Goal: Task Accomplishment & Management: Use online tool/utility

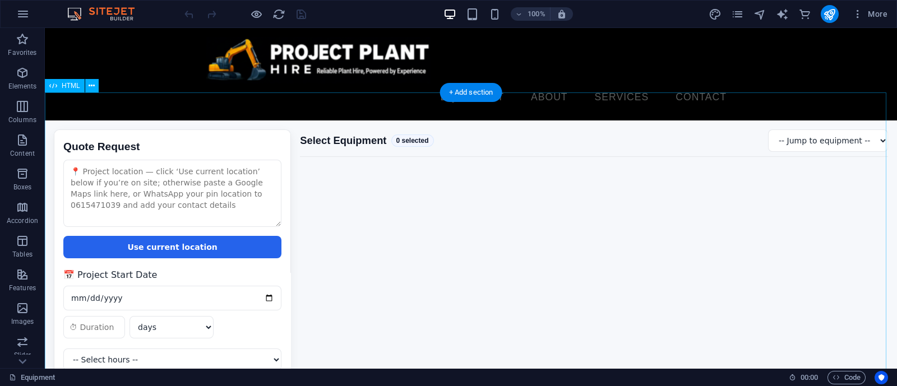
click at [392, 198] on div "Quote Request Quote Request Use current location 📅 Project Start Date days week…" at bounding box center [471, 295] width 852 height 350
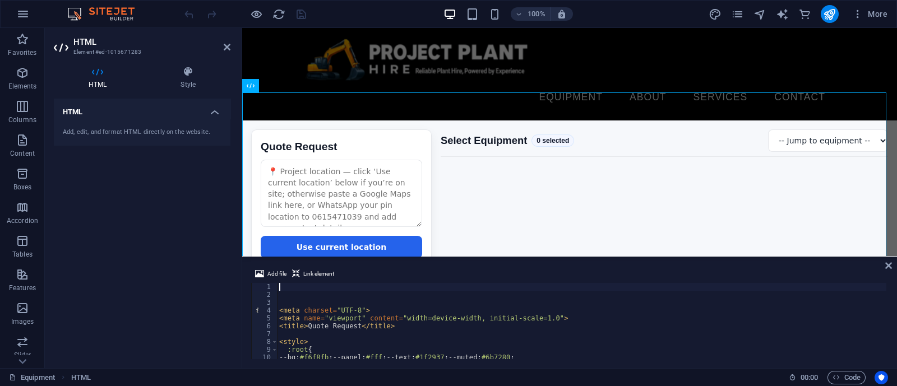
click at [360, 284] on div "< meta charset = "UTF-8" > < meta name = "viewport" content = "width=device-wid…" at bounding box center [800, 328] width 1047 height 90
click at [365, 306] on div "< meta charset = "UTF-8" > < meta name = "viewport" content = "width=device-wid…" at bounding box center [800, 328] width 1047 height 90
click at [284, 287] on div "< meta charset = "UTF-8" > < meta name = "viewport" content = "width=device-wid…" at bounding box center [800, 328] width 1047 height 90
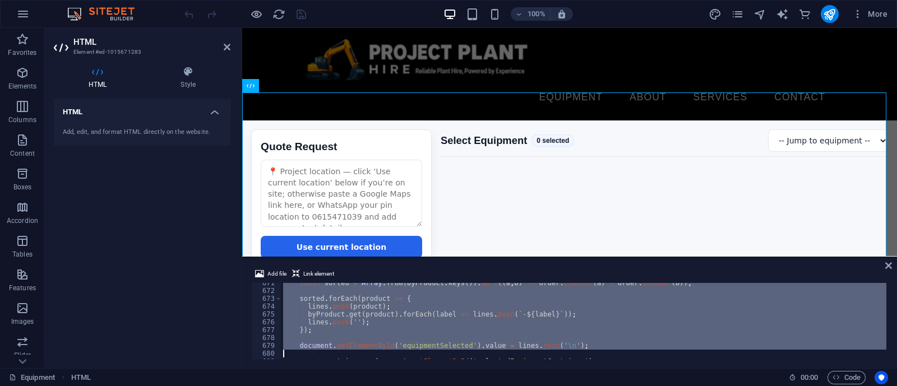
scroll to position [5393, 0]
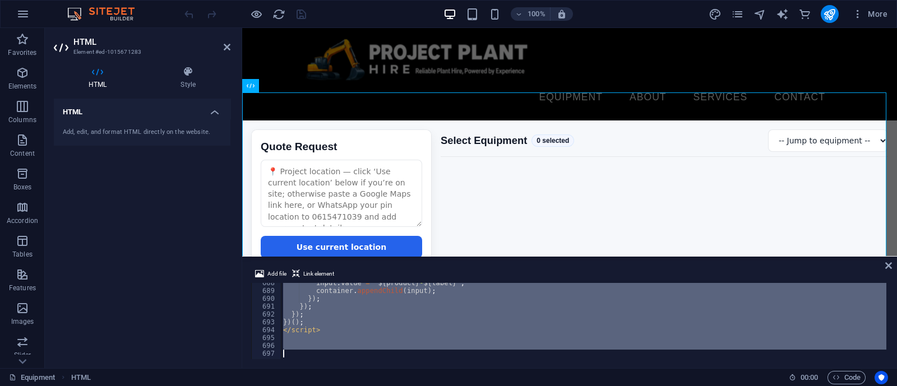
drag, startPoint x: 282, startPoint y: 285, endPoint x: 405, endPoint y: 419, distance: 182.0
click at [405, 385] on html "projectplanthire.co.za Equipment Favorites Elements Columns Content Boxes Accor…" at bounding box center [448, 193] width 897 height 386
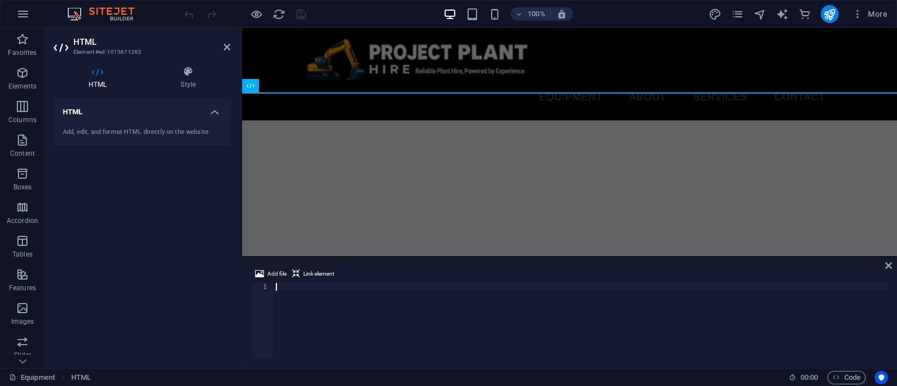
scroll to position [4795, 0]
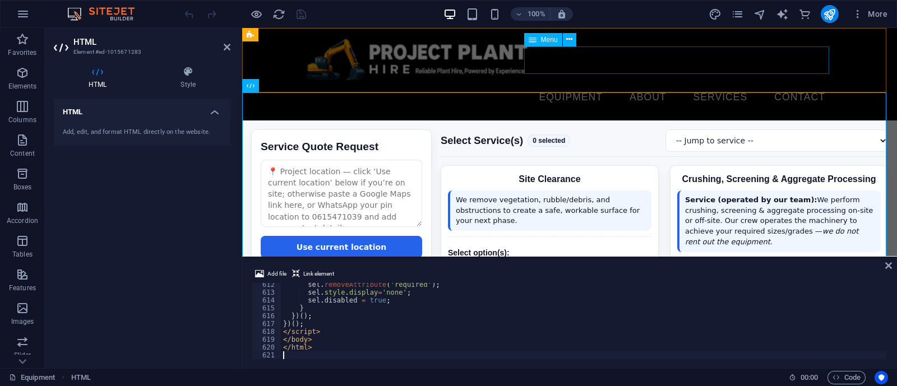
click at [554, 83] on nav "Equipment About Services Contact" at bounding box center [569, 97] width 529 height 28
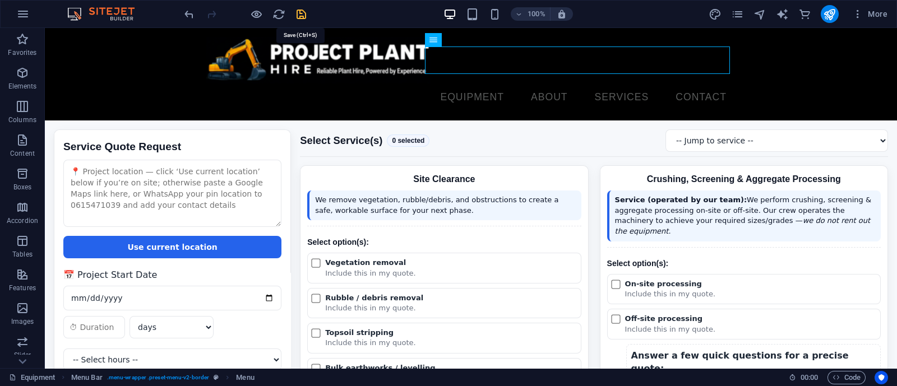
click at [305, 14] on icon "save" at bounding box center [301, 14] width 13 height 13
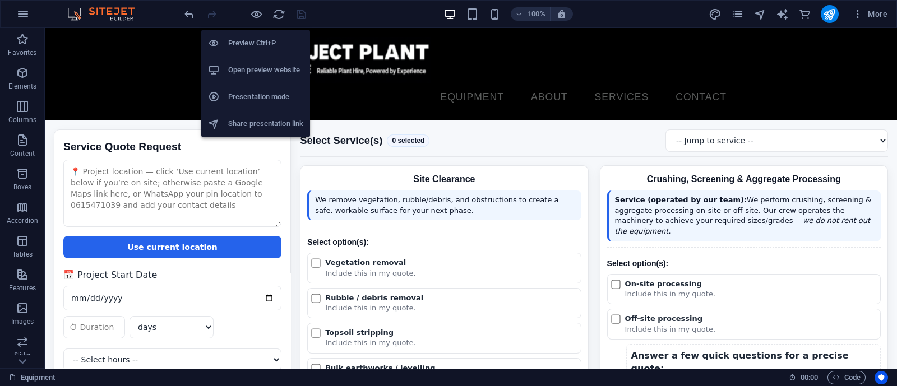
click at [258, 68] on h6 "Open preview website" at bounding box center [265, 69] width 75 height 13
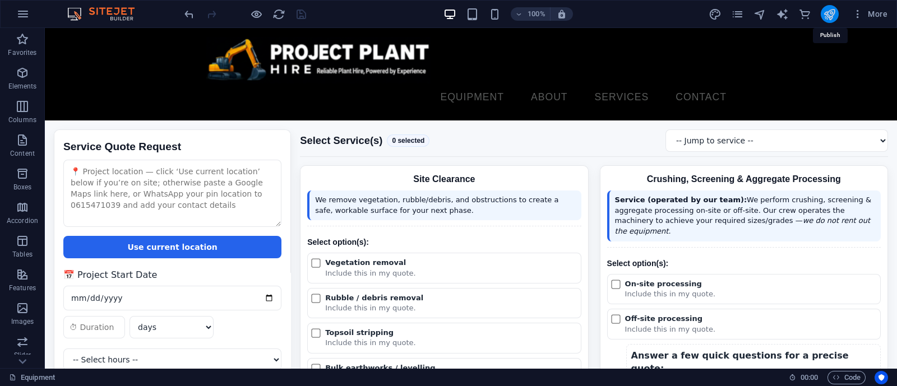
click at [827, 10] on icon "publish" at bounding box center [829, 14] width 13 height 13
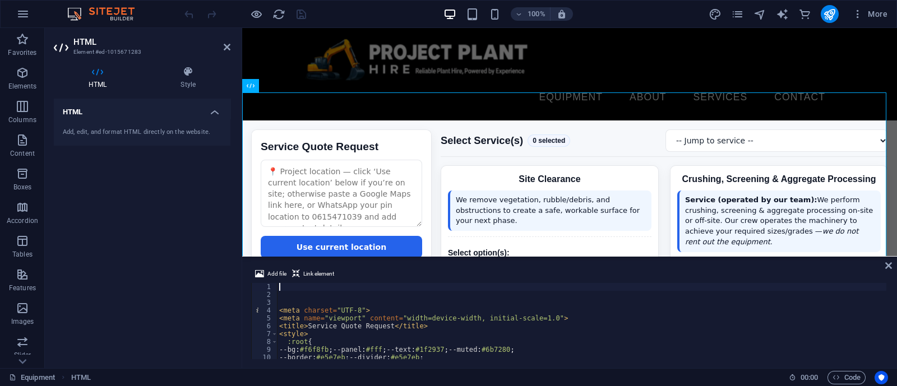
drag, startPoint x: 397, startPoint y: 299, endPoint x: 426, endPoint y: 301, distance: 29.2
click at [396, 300] on div "< meta charset = "UTF-8" > < meta name = "viewport" content = "width=device-wid…" at bounding box center [872, 328] width 1190 height 90
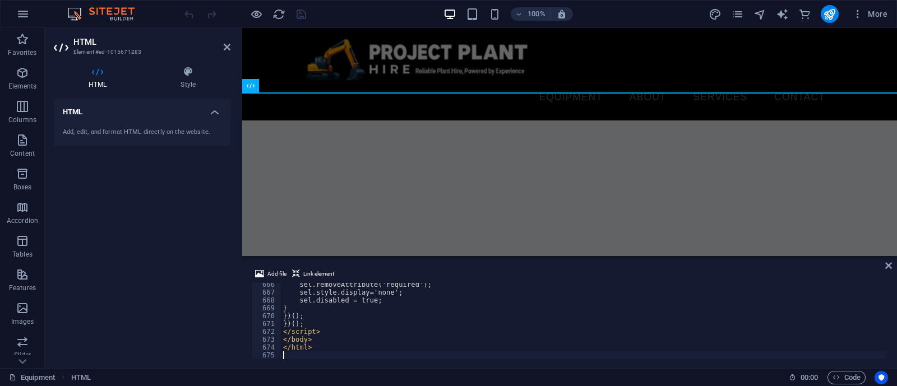
scroll to position [5219, 0]
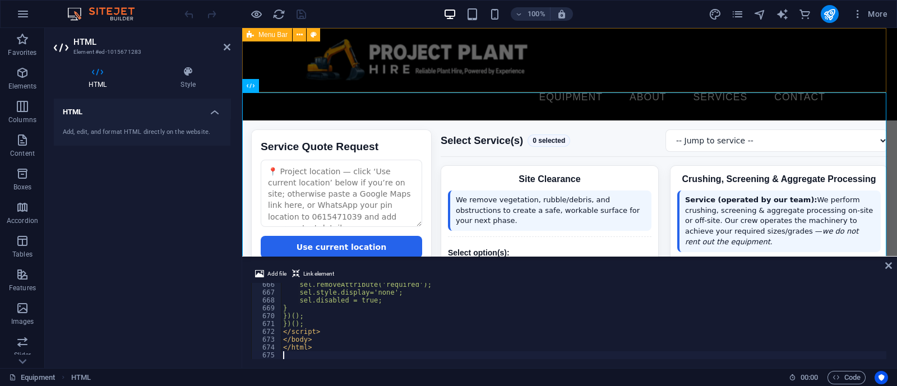
click at [591, 39] on div "Equipment About Services Contact Menu" at bounding box center [569, 74] width 654 height 92
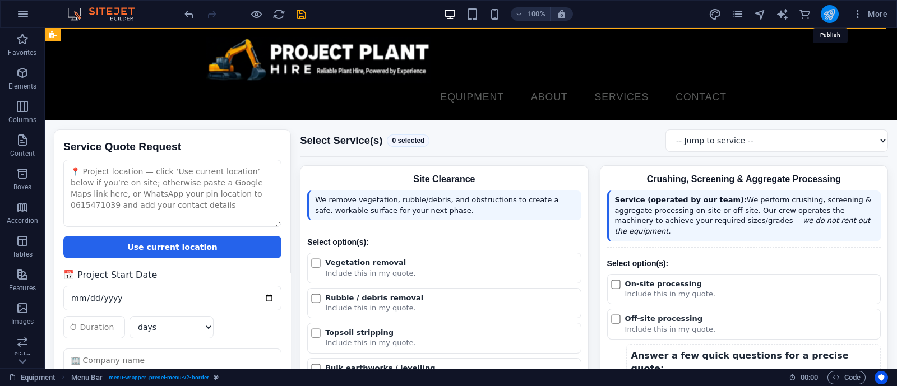
click at [834, 13] on icon "publish" at bounding box center [829, 14] width 13 height 13
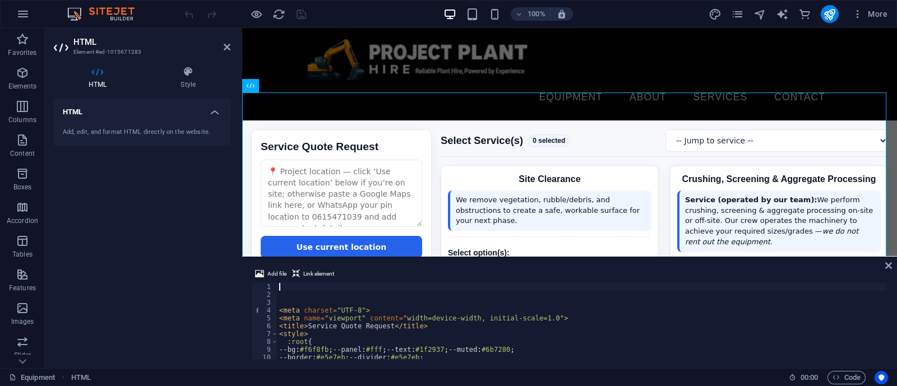
click at [461, 316] on div "< meta charset = "UTF-8" > < meta name = "viewport" content = "width=device-wid…" at bounding box center [872, 328] width 1190 height 90
type textarea "<meta name="viewport" content="width=device-width, initial-scale=1.0">"
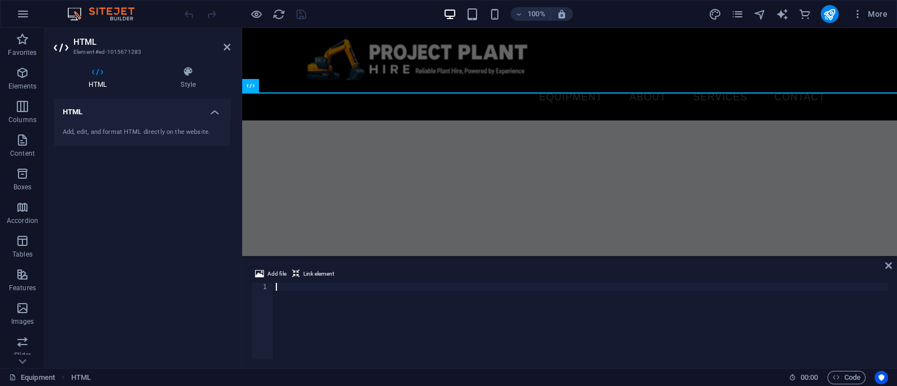
scroll to position [5376, 0]
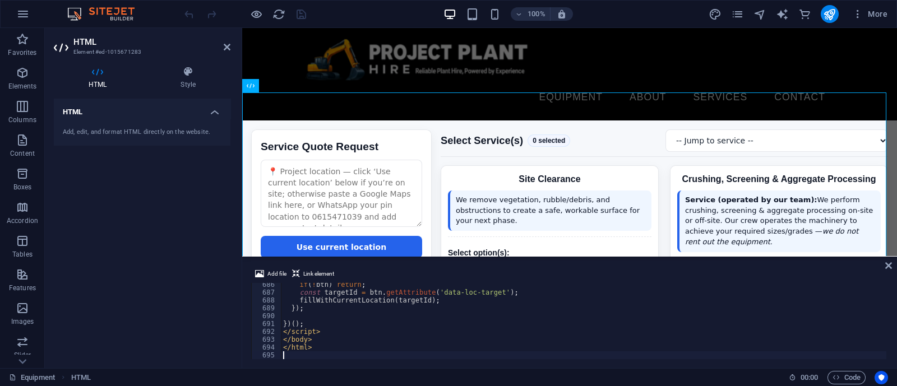
click at [375, 11] on div "100% More" at bounding box center [536, 14] width 709 height 18
drag, startPoint x: 298, startPoint y: 20, endPoint x: 305, endPoint y: 22, distance: 8.2
click at [298, 19] on icon "save" at bounding box center [301, 14] width 13 height 13
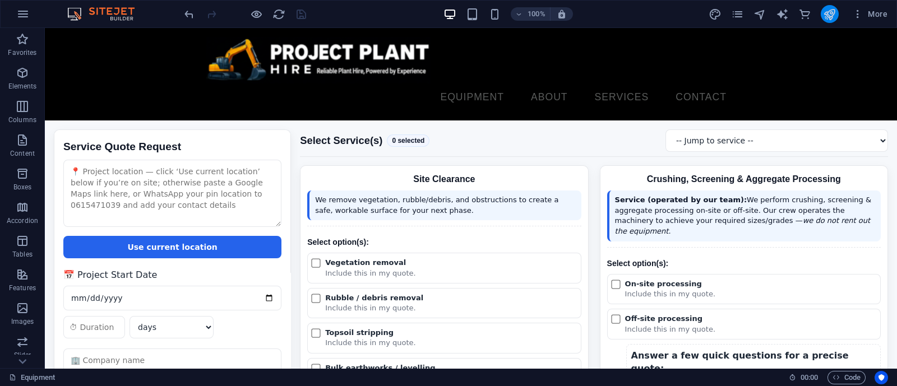
click at [821, 10] on button "publish" at bounding box center [829, 14] width 18 height 18
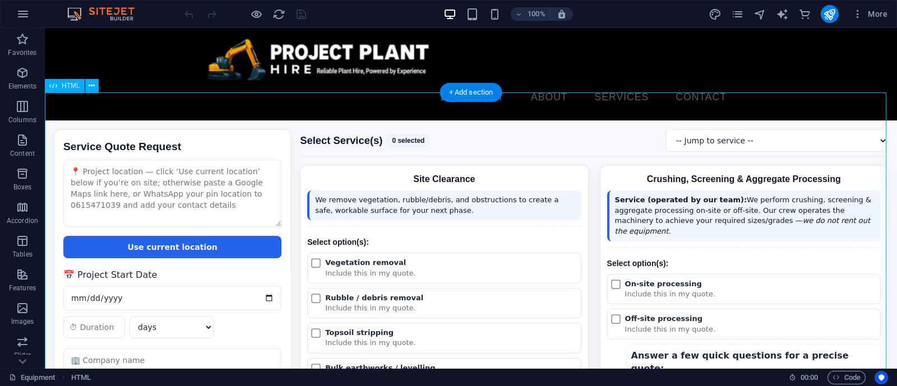
click at [564, 88] on div "Equipment About Services Contact Menu" at bounding box center [471, 74] width 852 height 92
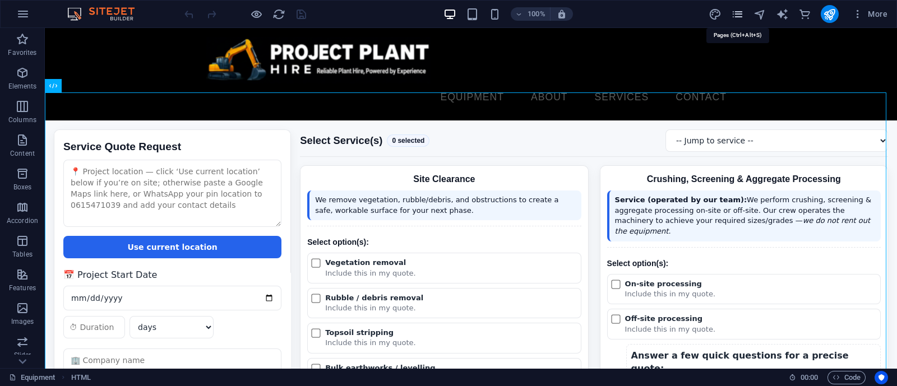
click at [735, 13] on icon "pages" at bounding box center [737, 14] width 13 height 13
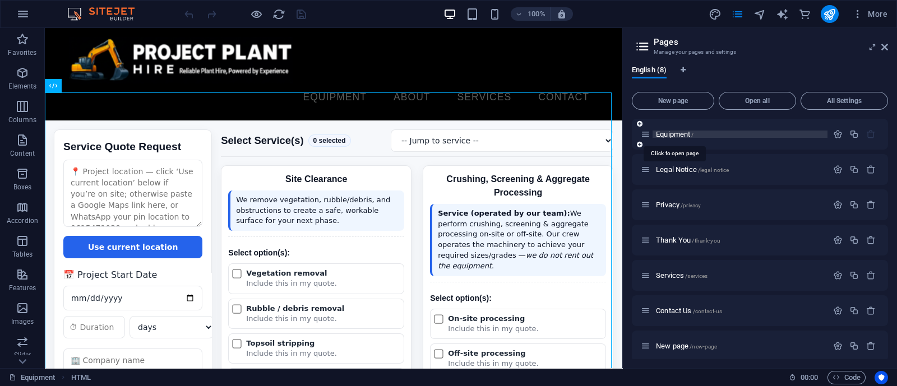
click at [668, 134] on span "Equipment /" at bounding box center [675, 134] width 38 height 8
click at [669, 269] on div "Services /services" at bounding box center [733, 275] width 187 height 13
click at [664, 276] on span "Services /services" at bounding box center [682, 275] width 52 height 8
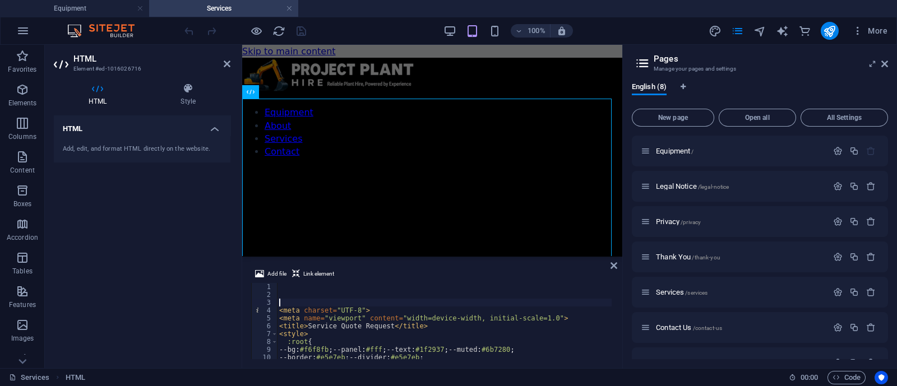
drag, startPoint x: 305, startPoint y: 304, endPoint x: 321, endPoint y: 307, distance: 15.9
click at [305, 304] on div "< meta charset = "UTF-8" > < meta name = "viewport" content = "width=device-wid…" at bounding box center [872, 328] width 1190 height 90
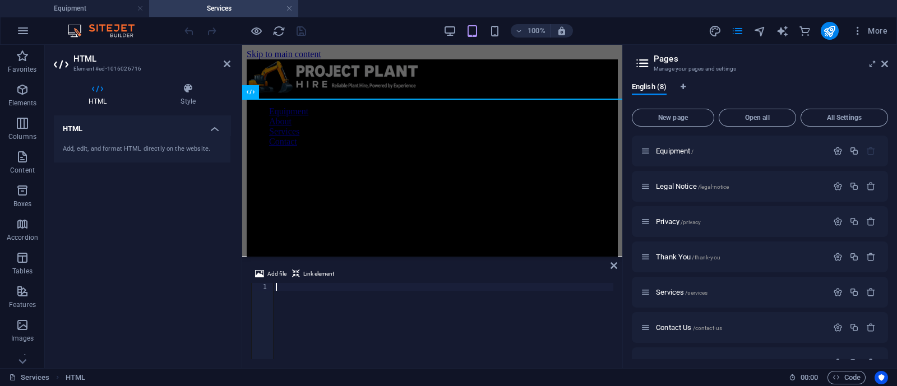
scroll to position [5376, 0]
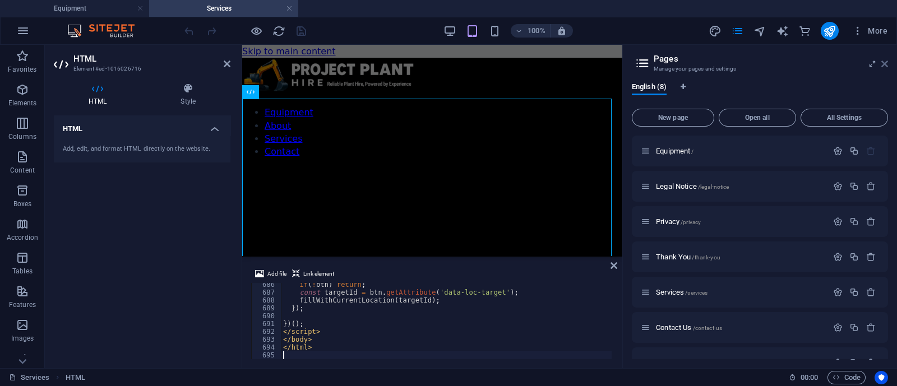
click at [881, 61] on icon at bounding box center [884, 63] width 7 height 9
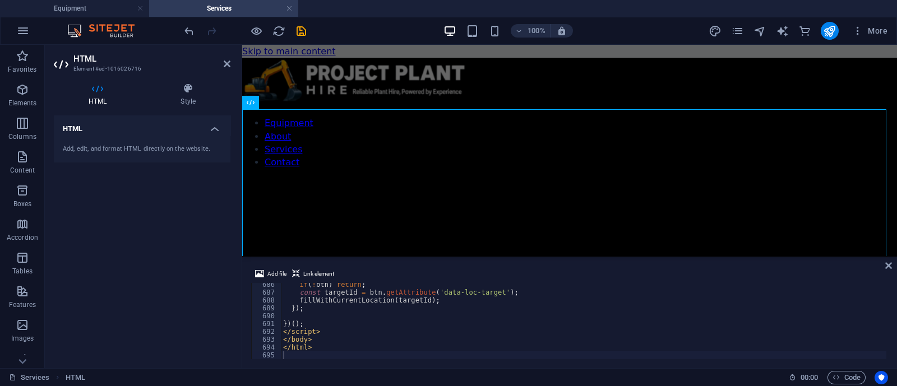
type textarea "fillWithCurrentLocation(targetId);"
click at [406, 299] on div "if ( ! btn ) return ; const targetId = btn . getAttribute ( 'data-loc-target' )…" at bounding box center [876, 326] width 1190 height 90
click at [73, 3] on h4 "Equipment" at bounding box center [74, 8] width 149 height 12
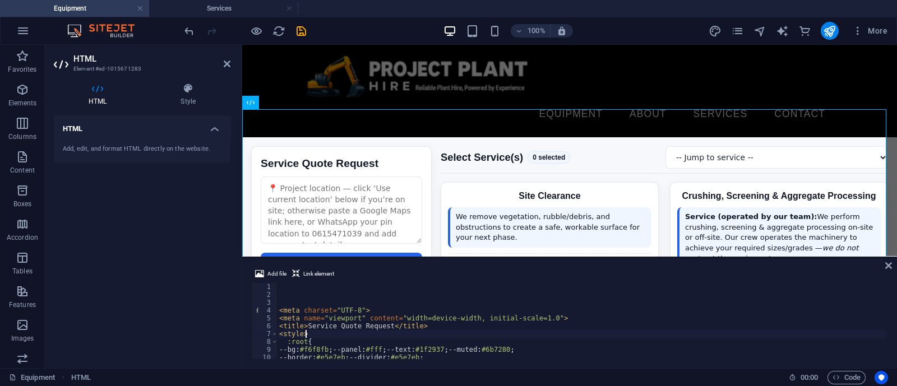
click at [376, 331] on div "< meta charset = "UTF-8" > < meta name = "viewport" content = "width=device-wid…" at bounding box center [872, 328] width 1190 height 90
type textarea "<style>"
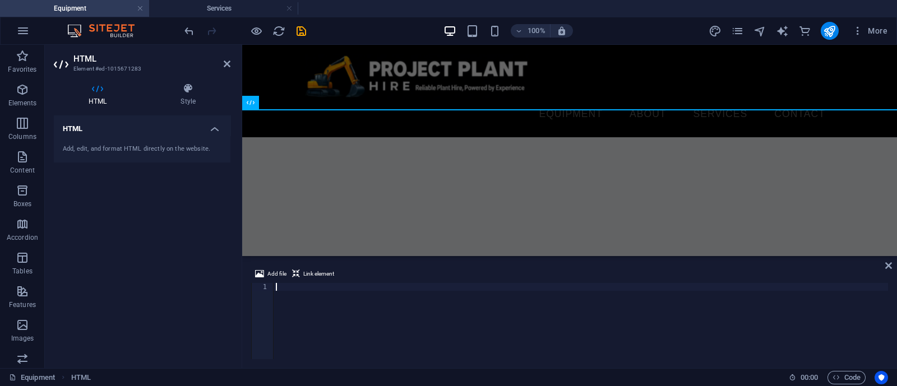
scroll to position [5391, 0]
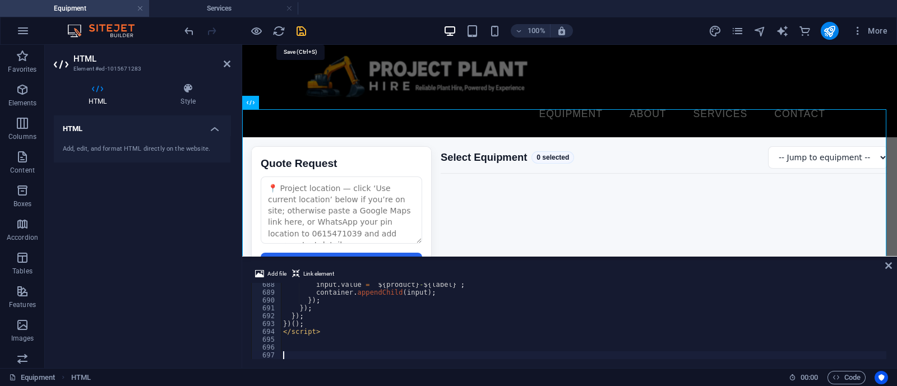
click at [300, 29] on icon "save" at bounding box center [301, 31] width 13 height 13
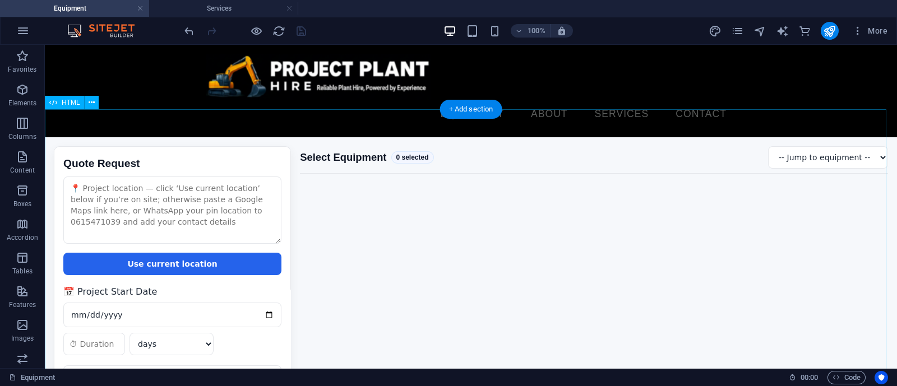
click at [830, 137] on div "Quote Request Quote Request Use current location 📅 Project Start Date days week…" at bounding box center [471, 303] width 852 height 333
click at [833, 137] on div "Quote Request Quote Request Use current location 📅 Project Start Date days week…" at bounding box center [471, 303] width 852 height 333
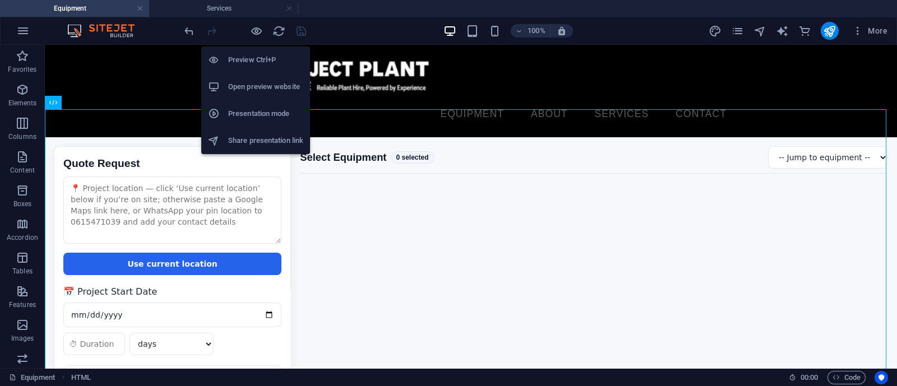
click at [241, 80] on li "Open preview website" at bounding box center [255, 86] width 109 height 27
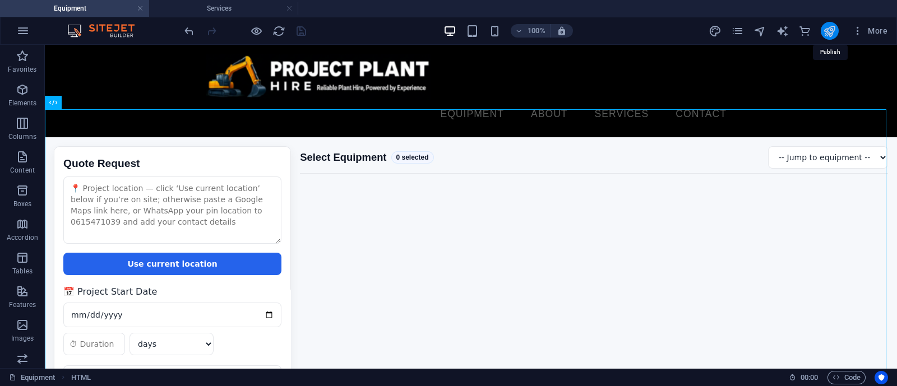
click at [832, 31] on icon "publish" at bounding box center [829, 31] width 13 height 13
